Goal: Information Seeking & Learning: Learn about a topic

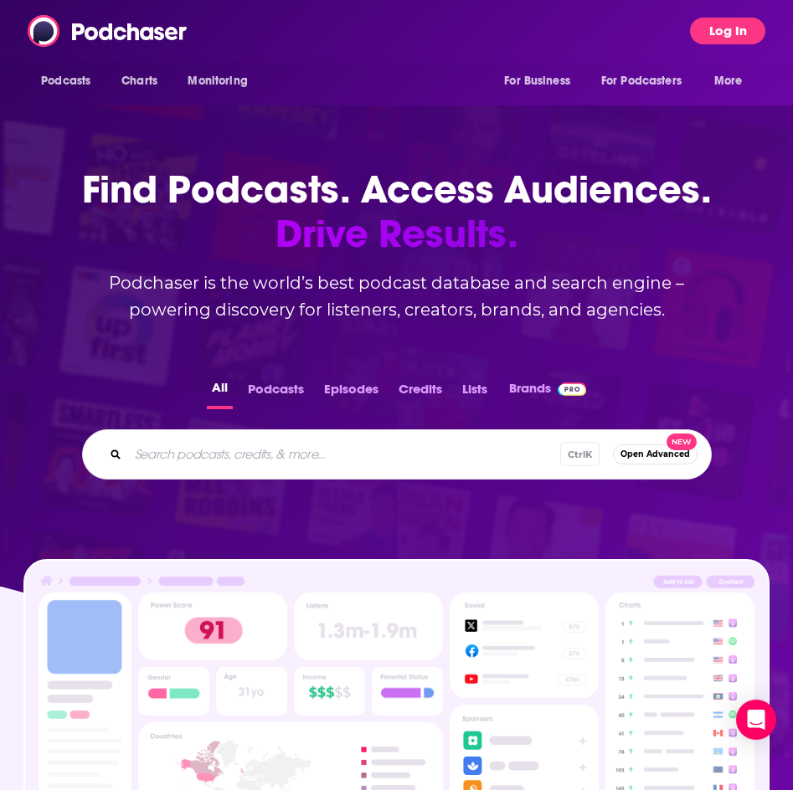
click at [718, 35] on button "Log In" at bounding box center [727, 31] width 75 height 27
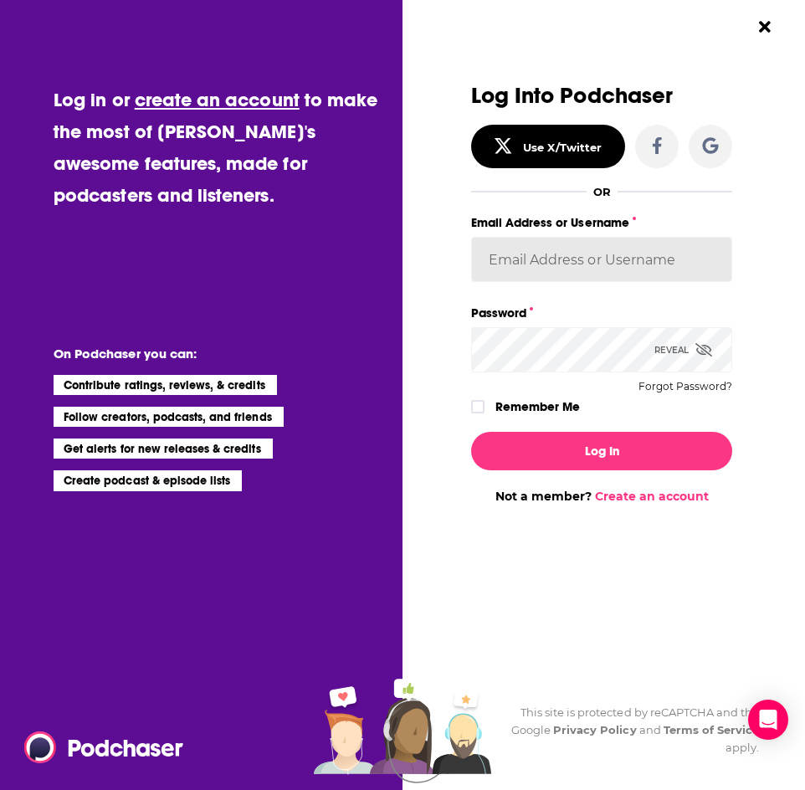
click at [536, 249] on input "Email Address or Username" at bounding box center [602, 259] width 262 height 45
click at [628, 257] on input "[PERSON_NAME][EMAIL_ADDRESS][PERSON_NAME][DOMAIN_NAME]" at bounding box center [602, 259] width 262 height 45
type input "[PERSON_NAME][EMAIL_ADDRESS][DOMAIN_NAME]"
click at [704, 347] on icon "Dialog" at bounding box center [704, 349] width 17 height 13
click at [481, 410] on icon "Dialog" at bounding box center [478, 407] width 10 height 10
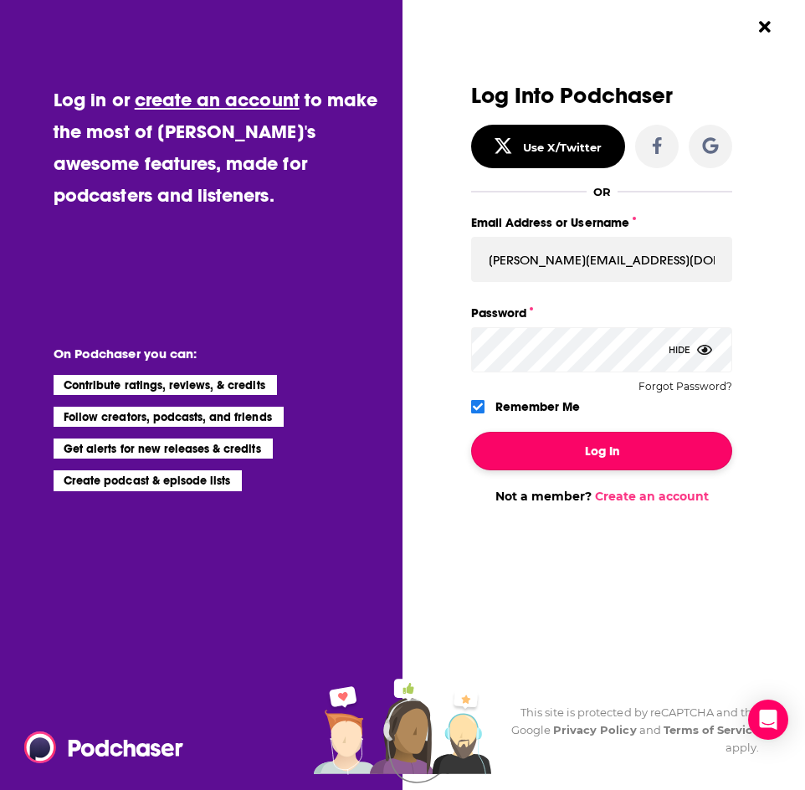
click at [532, 450] on button "Log In" at bounding box center [602, 451] width 262 height 39
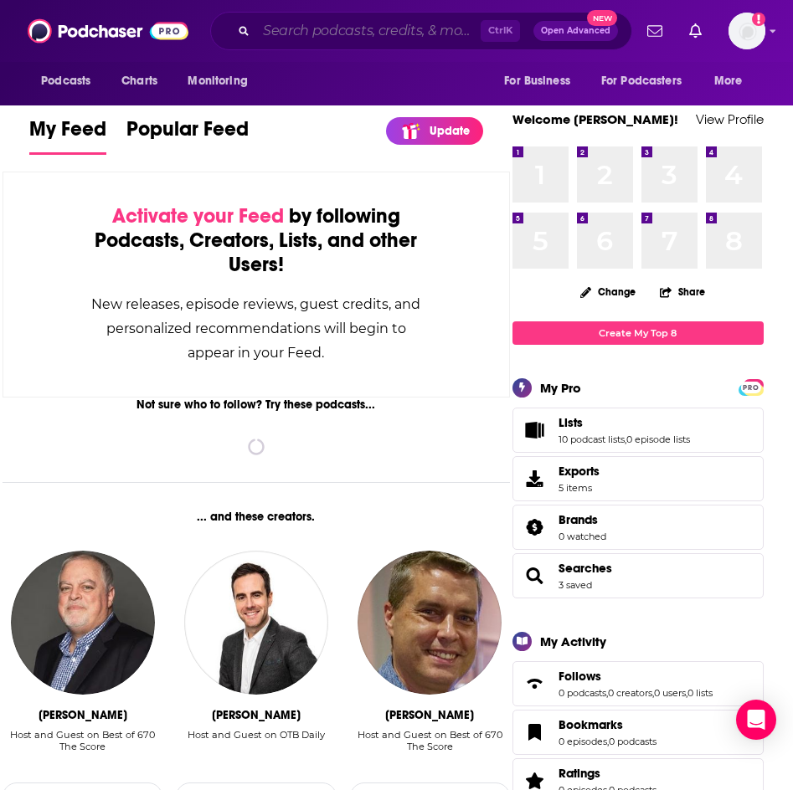
click at [362, 32] on input "Search podcasts, credits, & more..." at bounding box center [368, 31] width 224 height 27
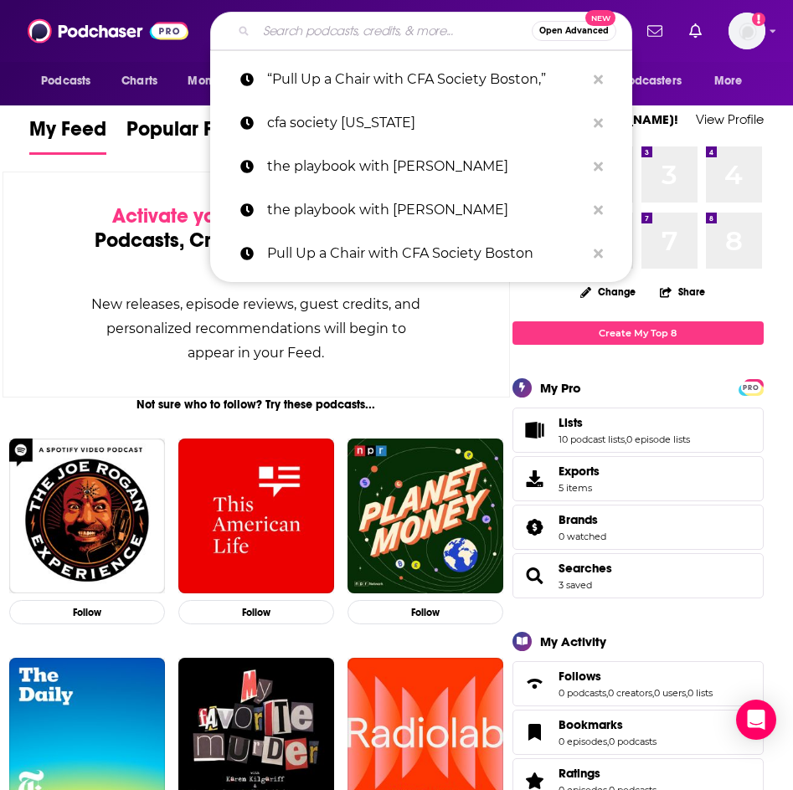
type input "h"
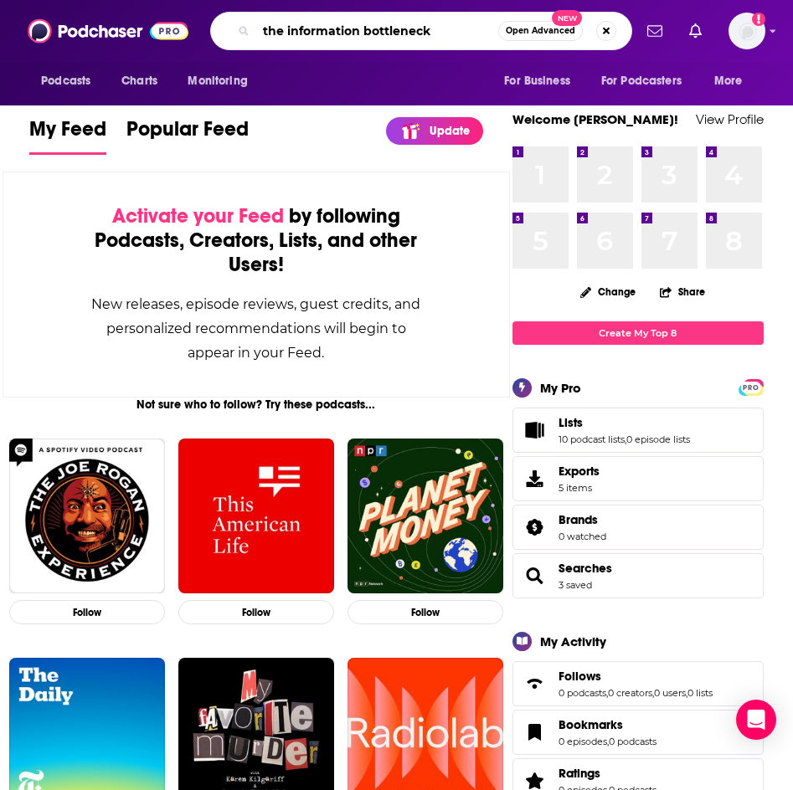
type input "the information bottleneck"
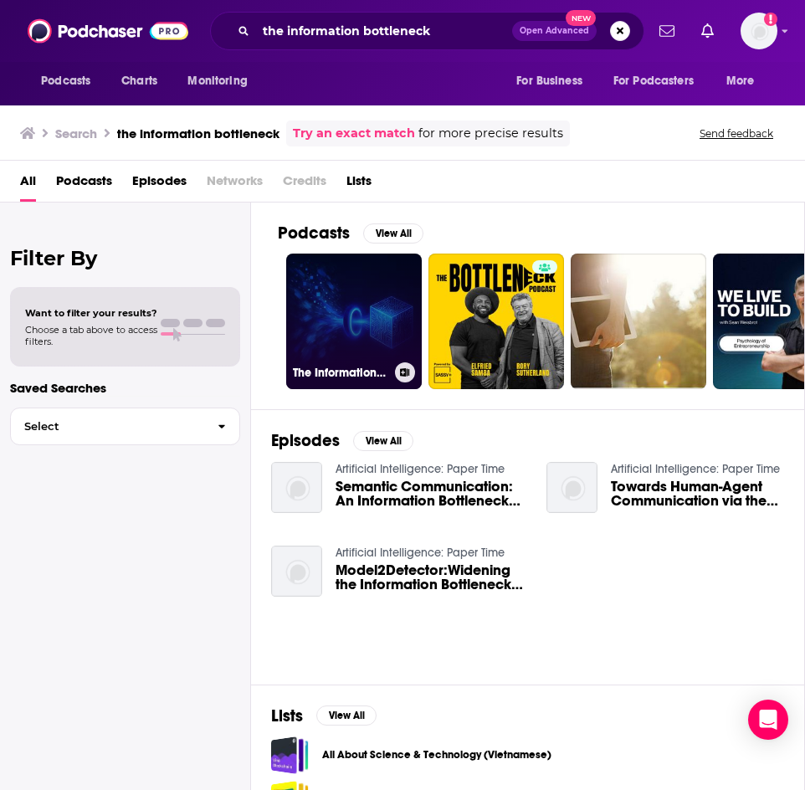
click at [349, 321] on link "The Information Bottleneck" at bounding box center [354, 322] width 136 height 136
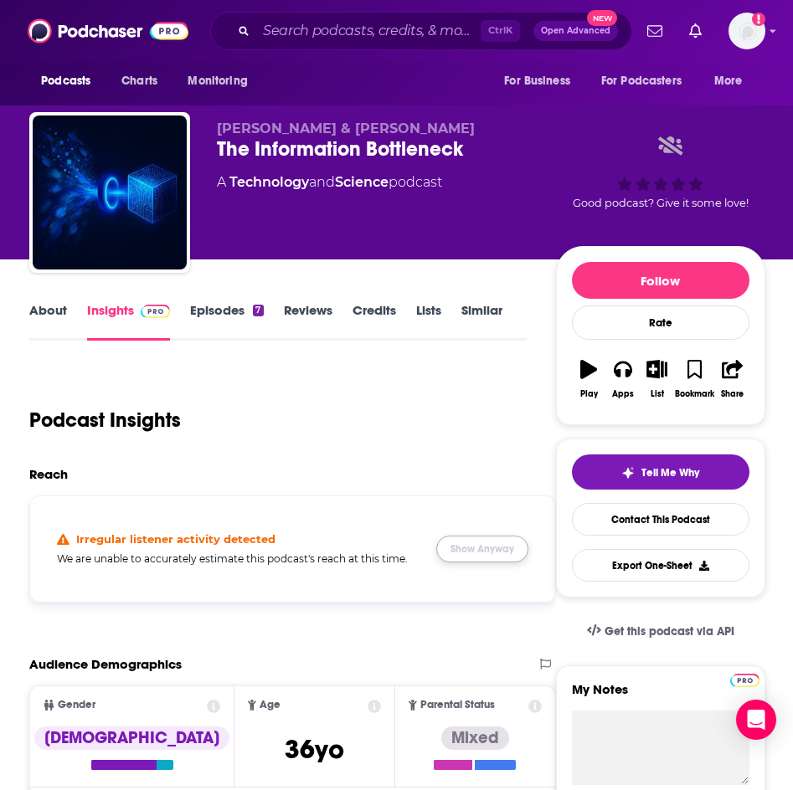
click at [459, 556] on button "Show Anyway" at bounding box center [482, 549] width 92 height 27
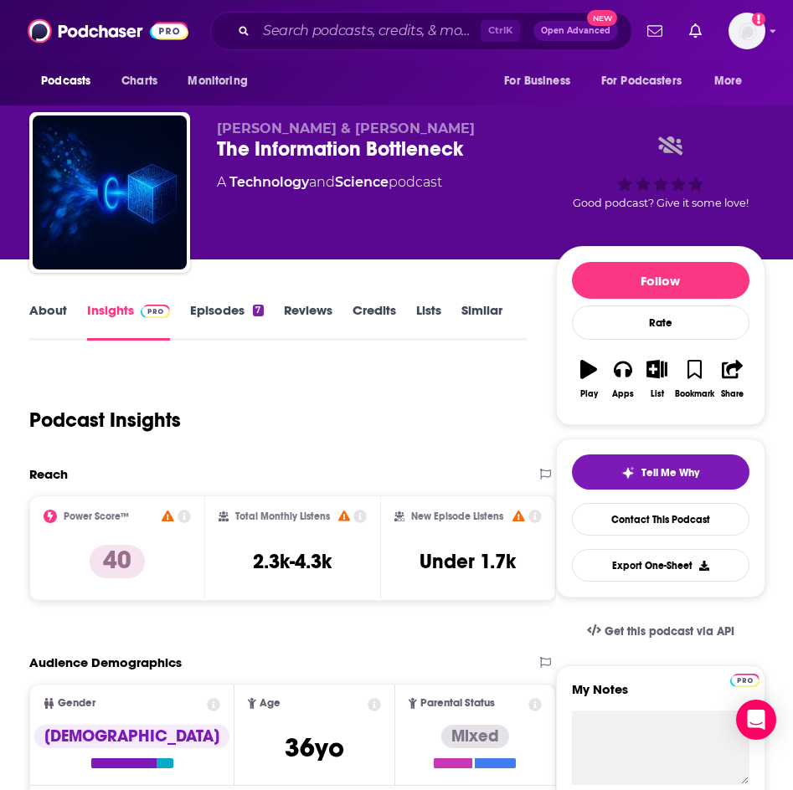
click at [54, 317] on link "About" at bounding box center [48, 321] width 38 height 39
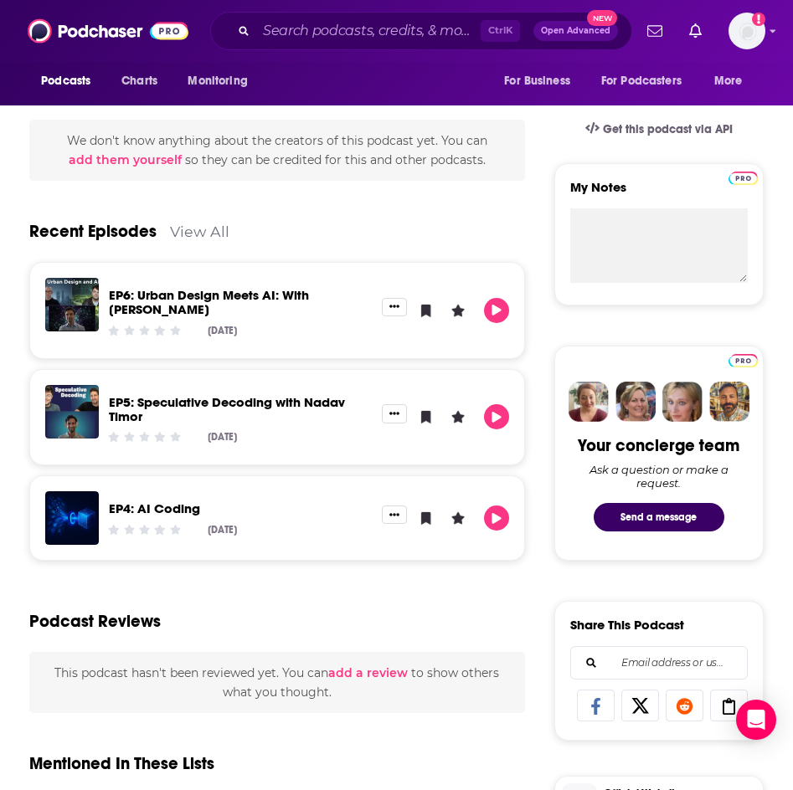
scroll to position [84, 0]
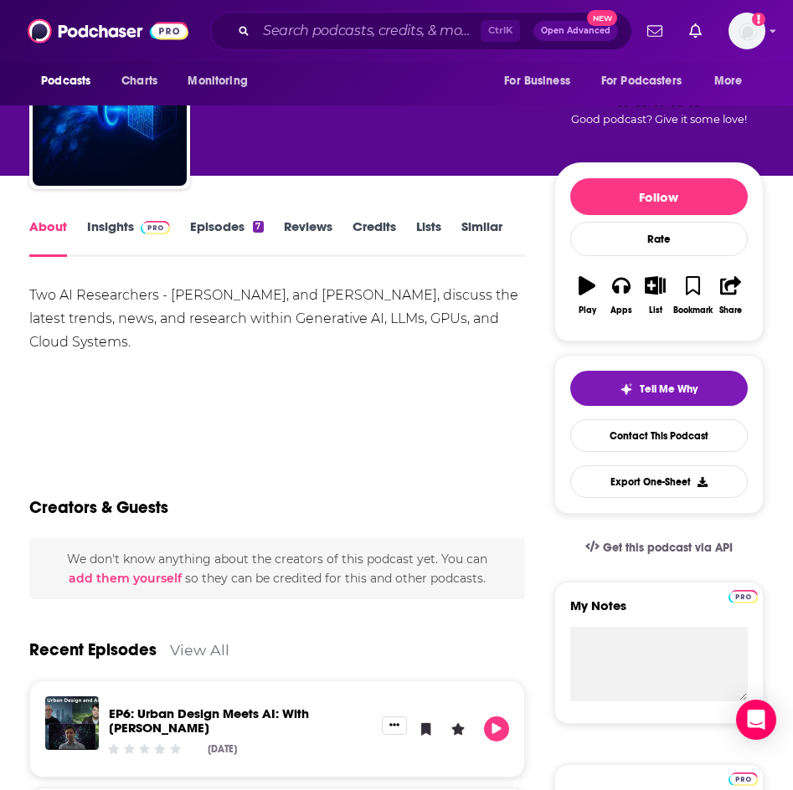
click at [87, 227] on link "Insights" at bounding box center [128, 238] width 83 height 39
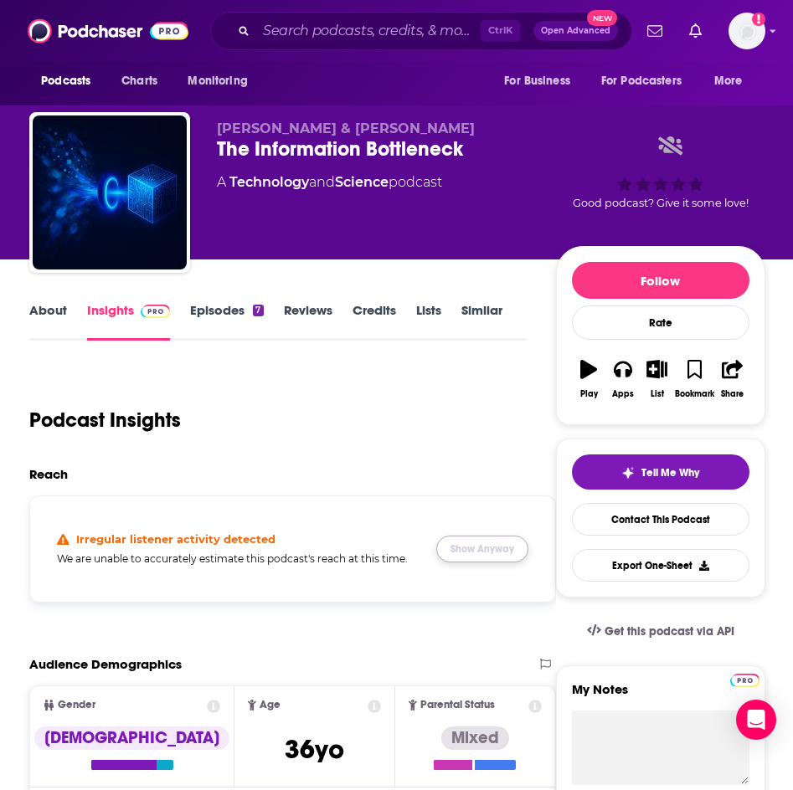
click at [480, 547] on button "Show Anyway" at bounding box center [482, 549] width 92 height 27
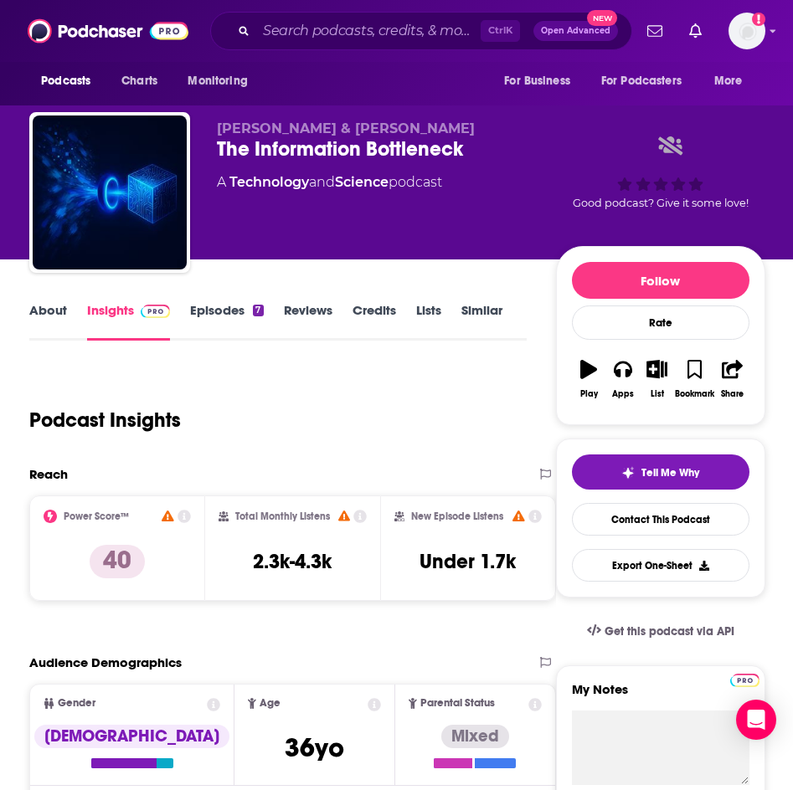
click at [33, 312] on link "About" at bounding box center [48, 321] width 38 height 39
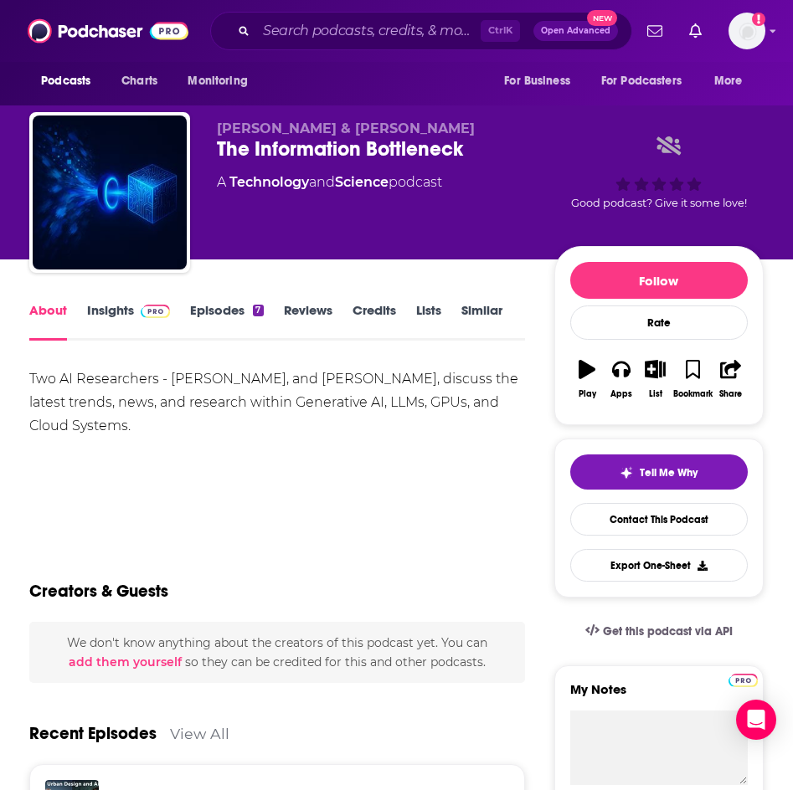
click at [105, 312] on link "Insights" at bounding box center [128, 321] width 83 height 39
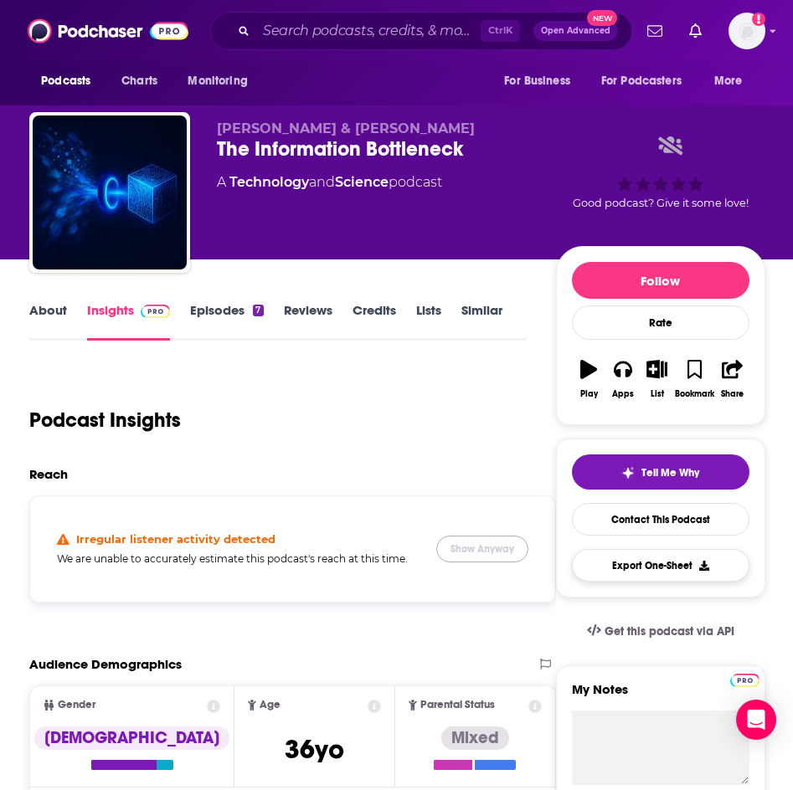
drag, startPoint x: 464, startPoint y: 546, endPoint x: 737, endPoint y: 549, distance: 273.0
click at [464, 546] on button "Show Anyway" at bounding box center [482, 549] width 92 height 27
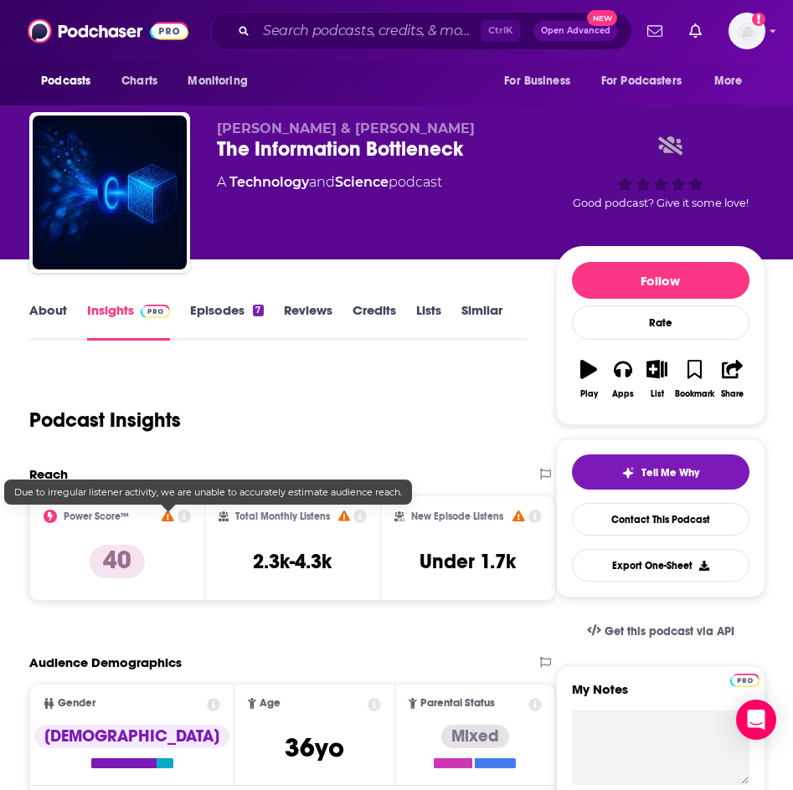
click at [185, 513] on icon at bounding box center [183, 516] width 13 height 13
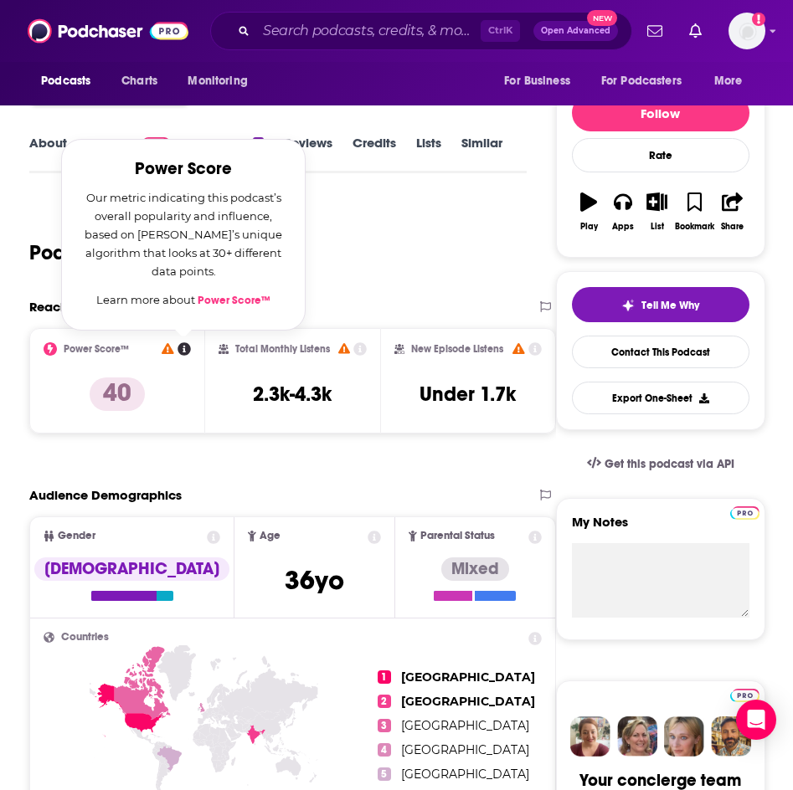
scroll to position [419, 0]
